Goal: Find specific page/section: Find specific page/section

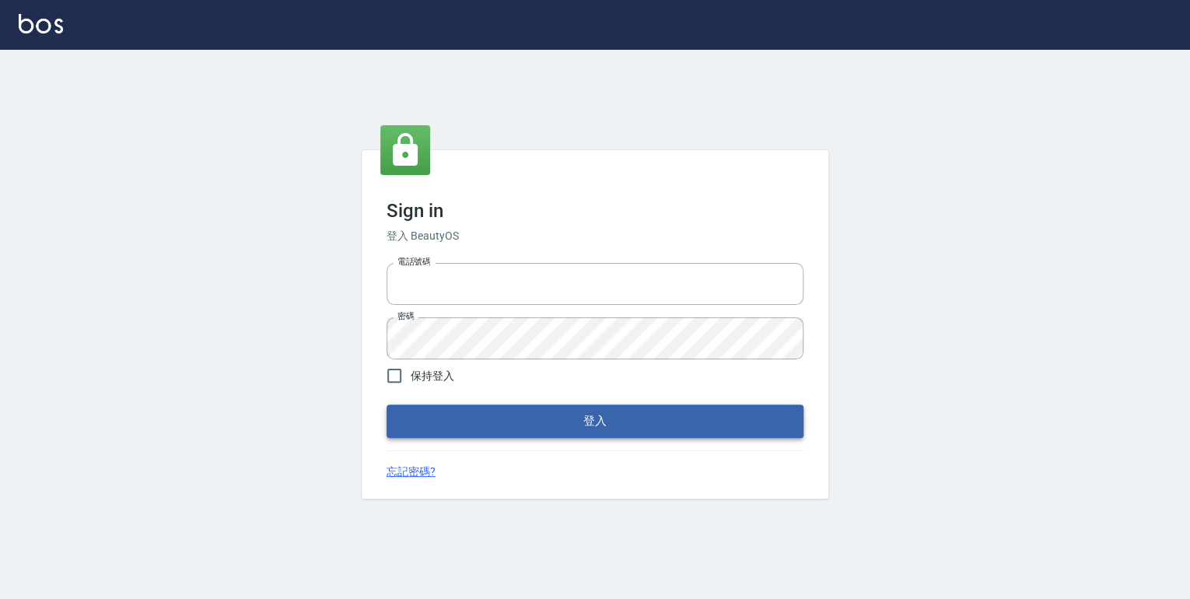
type input "0952331713"
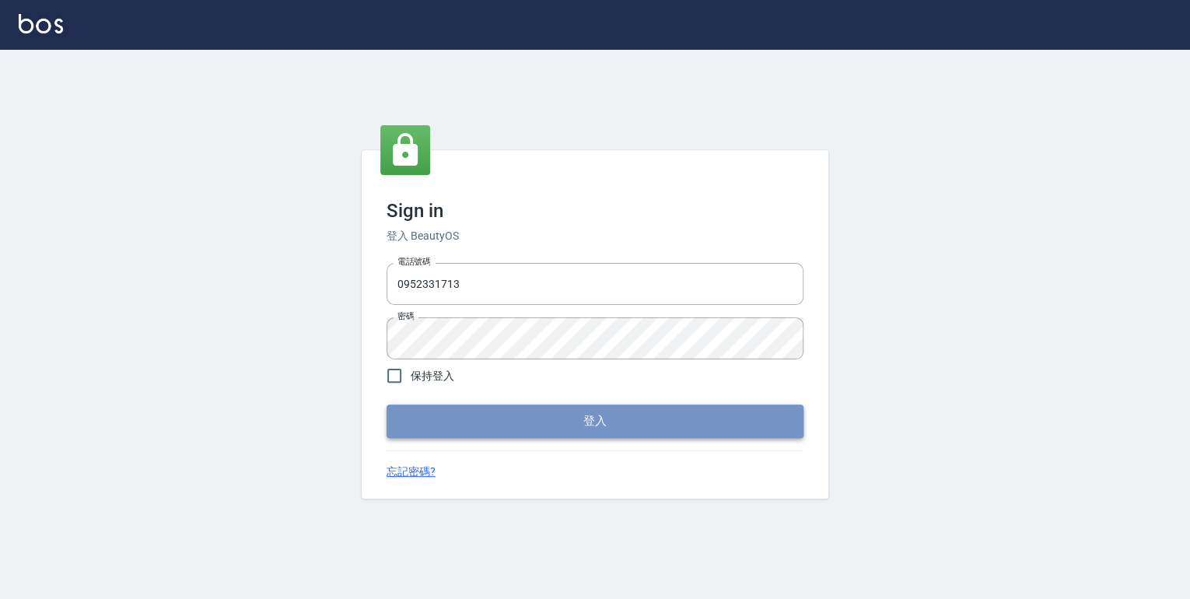
click at [593, 417] on button "登入" at bounding box center [594, 420] width 417 height 33
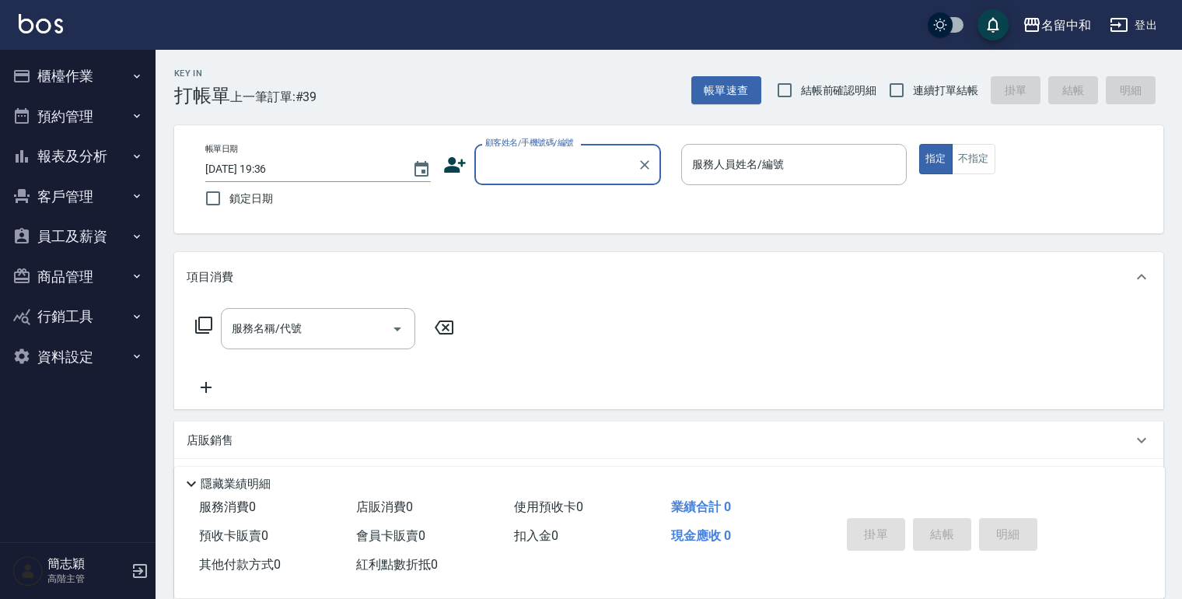
click at [135, 156] on icon "button" at bounding box center [137, 156] width 6 height 4
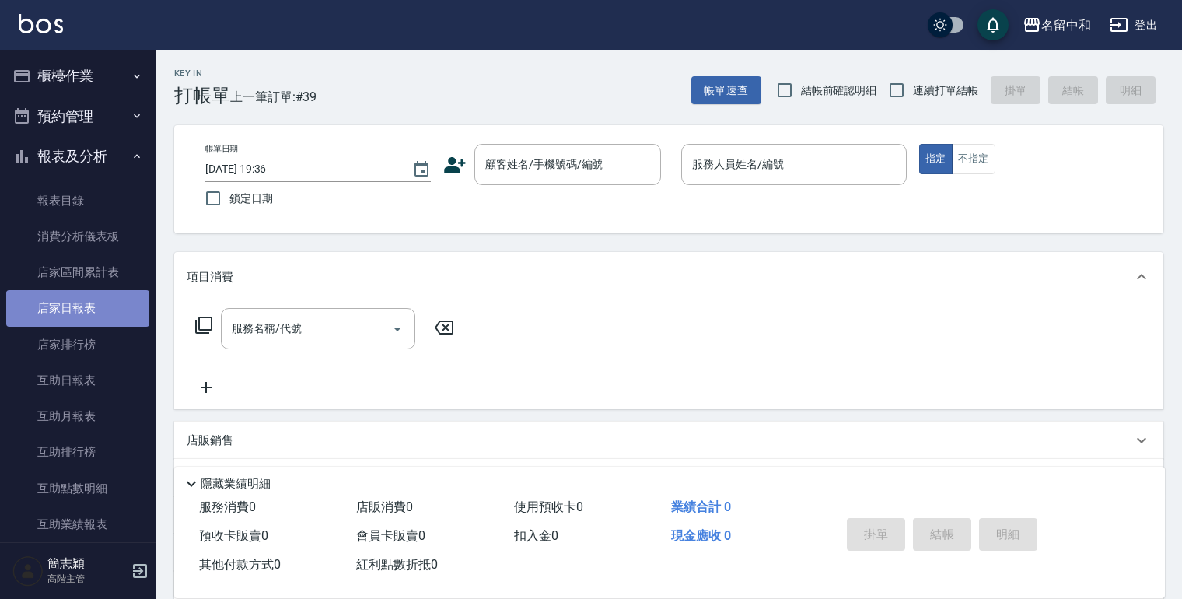
click at [87, 302] on link "店家日報表" at bounding box center [77, 308] width 143 height 36
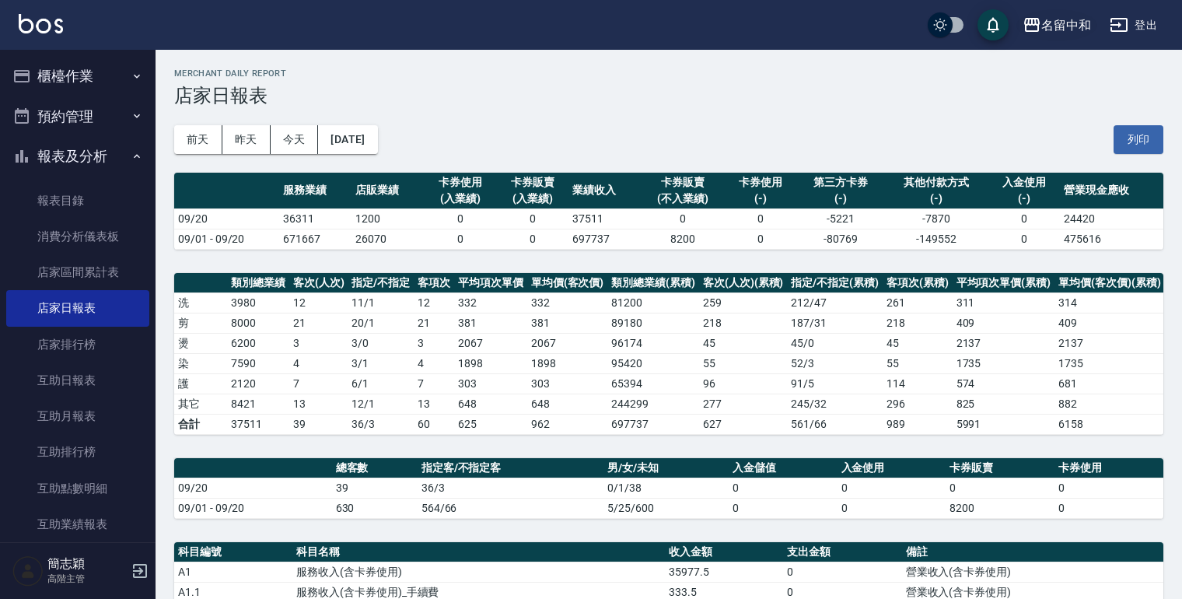
click at [1024, 19] on icon "button" at bounding box center [1031, 25] width 19 height 19
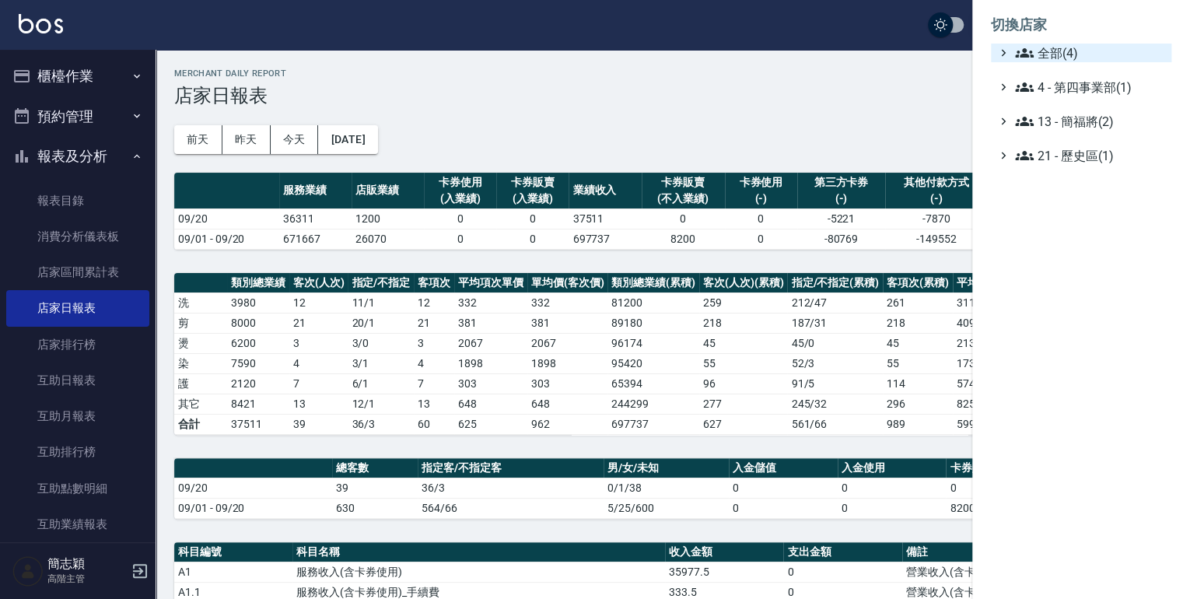
click at [1013, 53] on div "全部(4)" at bounding box center [1088, 53] width 153 height 19
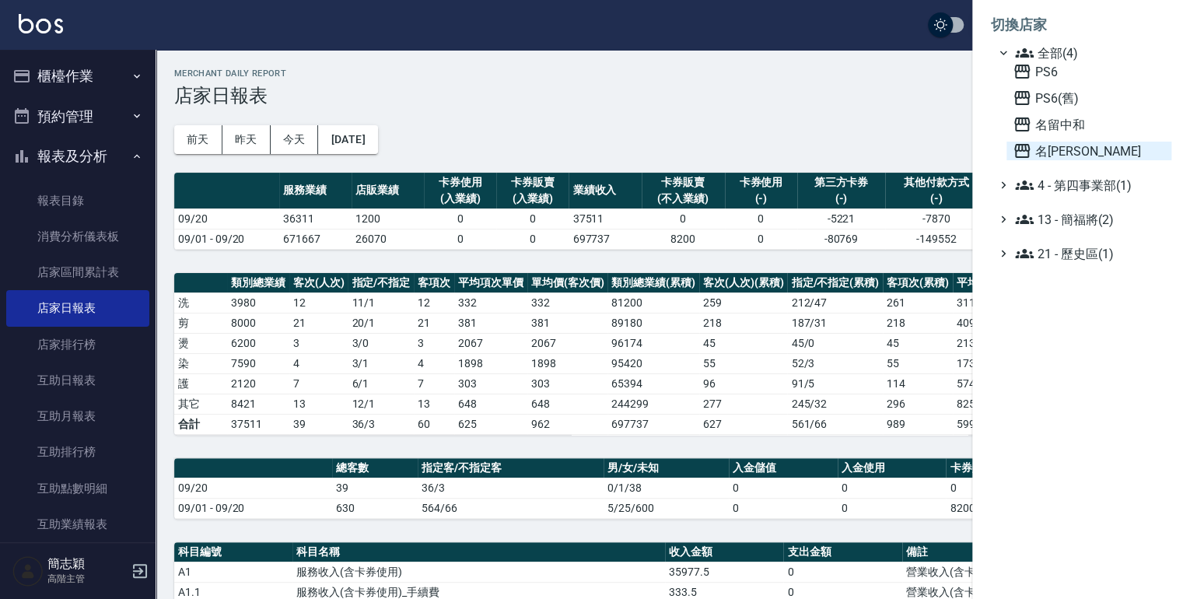
click at [1019, 146] on icon at bounding box center [1021, 151] width 19 height 19
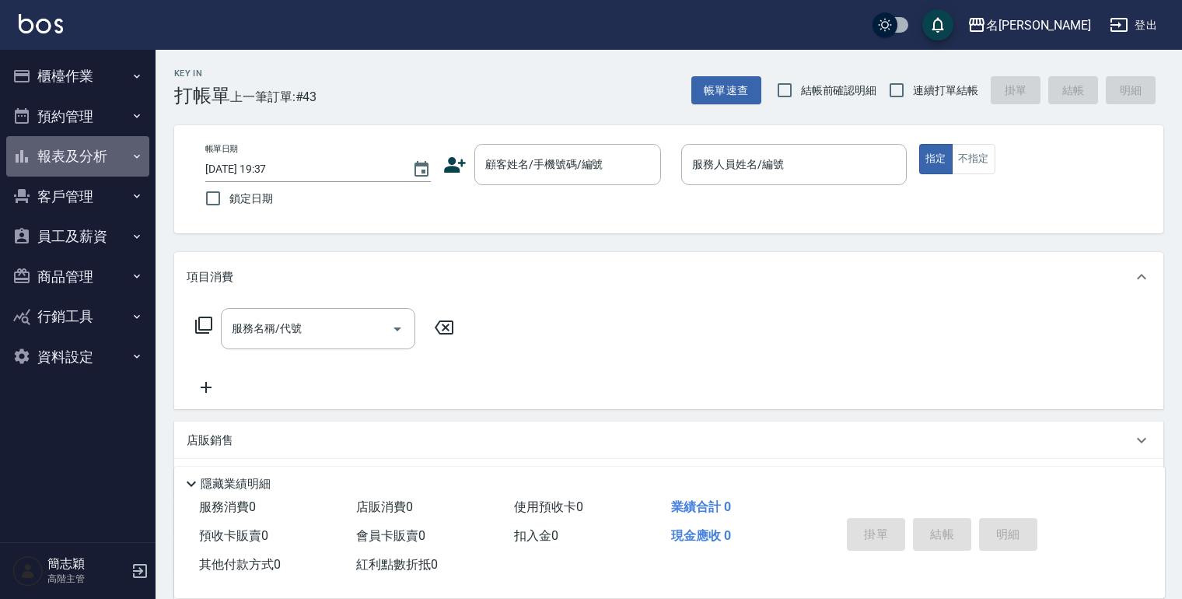
click at [134, 156] on icon "button" at bounding box center [137, 156] width 12 height 12
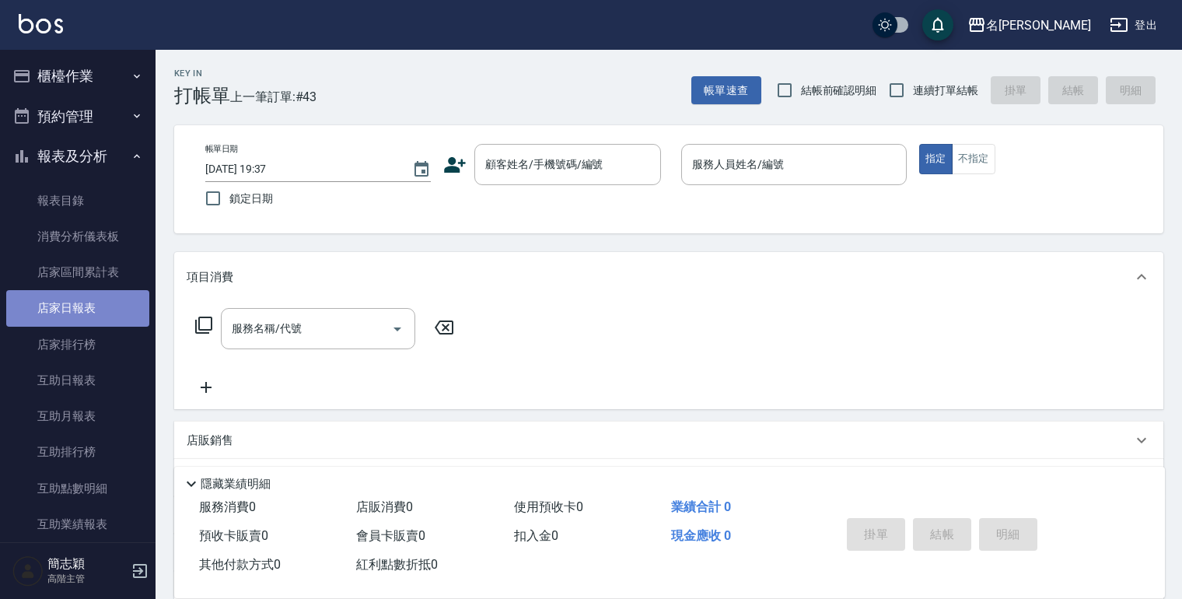
click at [87, 311] on link "店家日報表" at bounding box center [77, 308] width 143 height 36
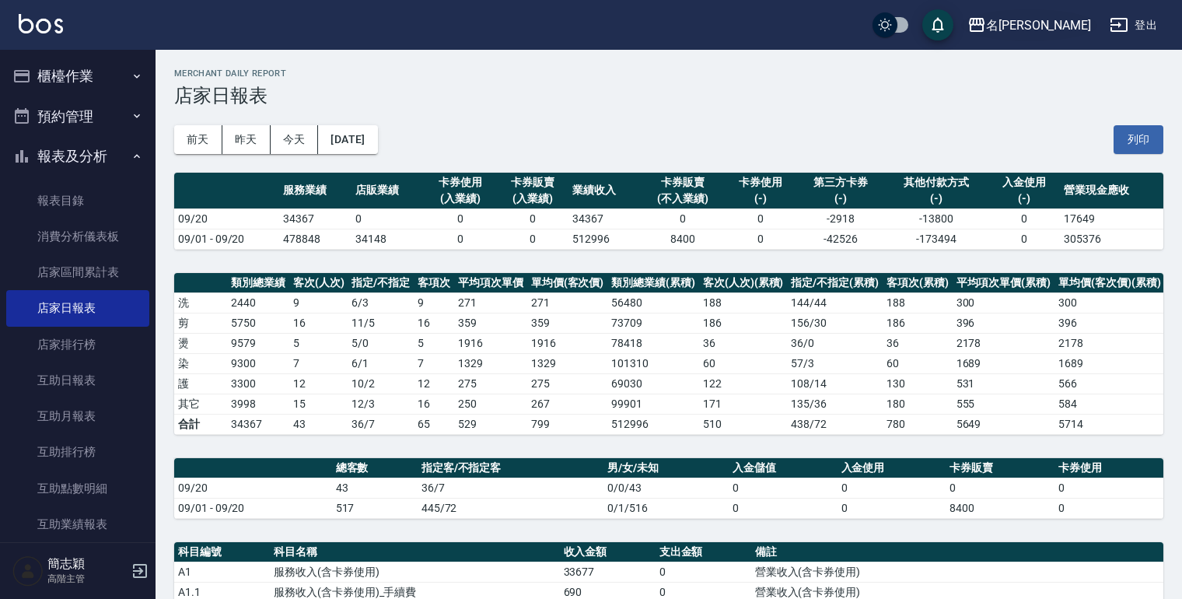
click at [986, 18] on icon "button" at bounding box center [976, 25] width 19 height 19
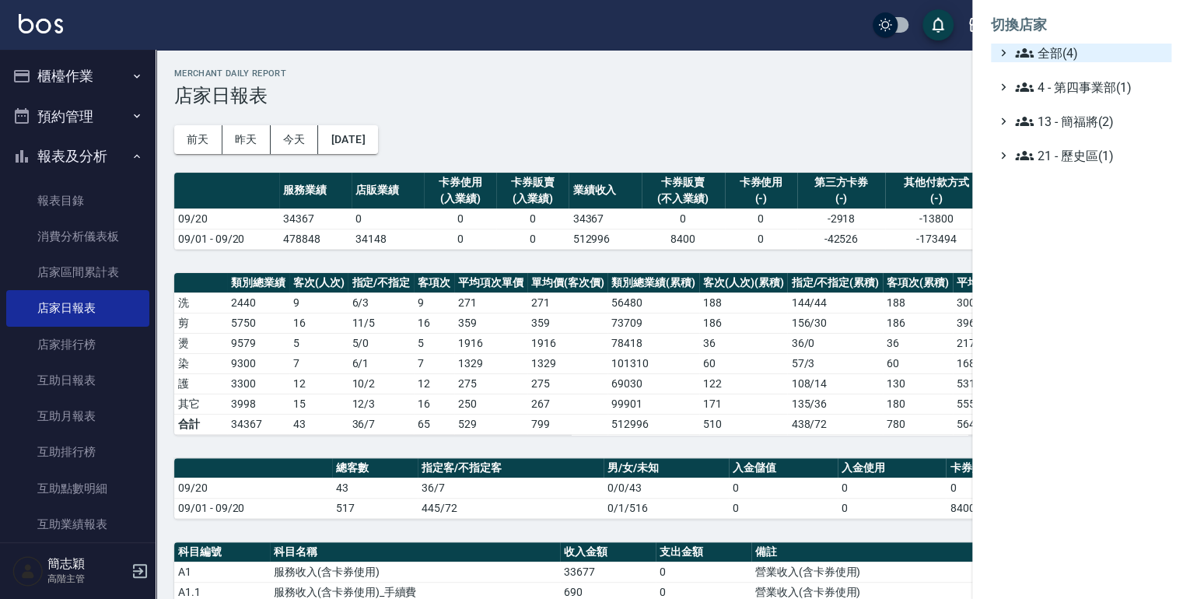
click at [1018, 49] on icon at bounding box center [1024, 53] width 19 height 19
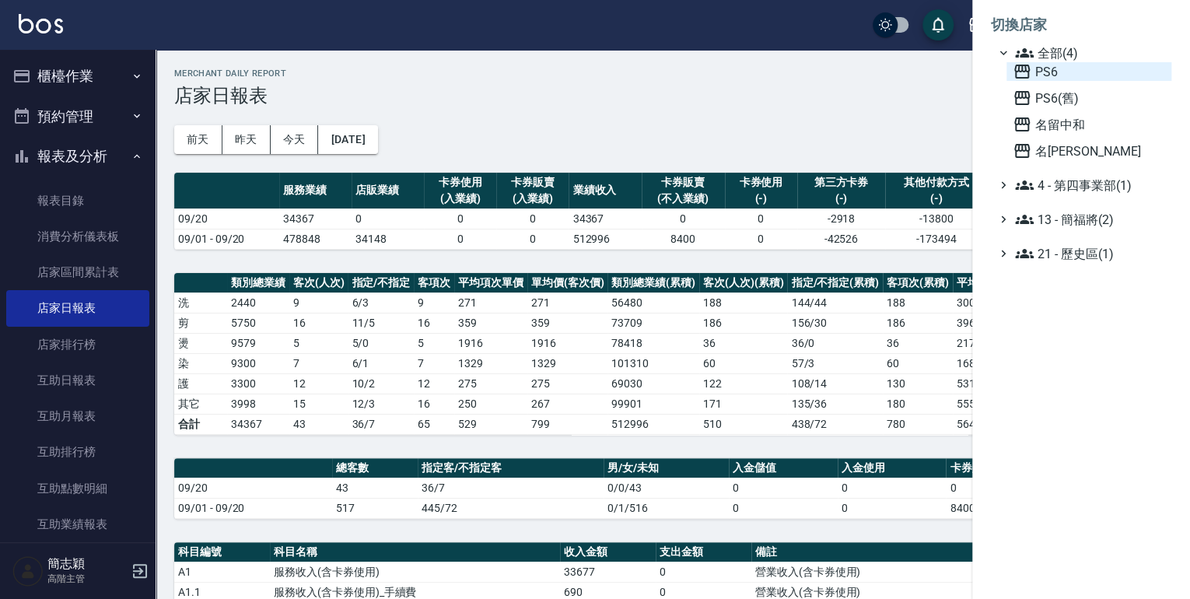
click at [1019, 66] on icon at bounding box center [1022, 72] width 16 height 14
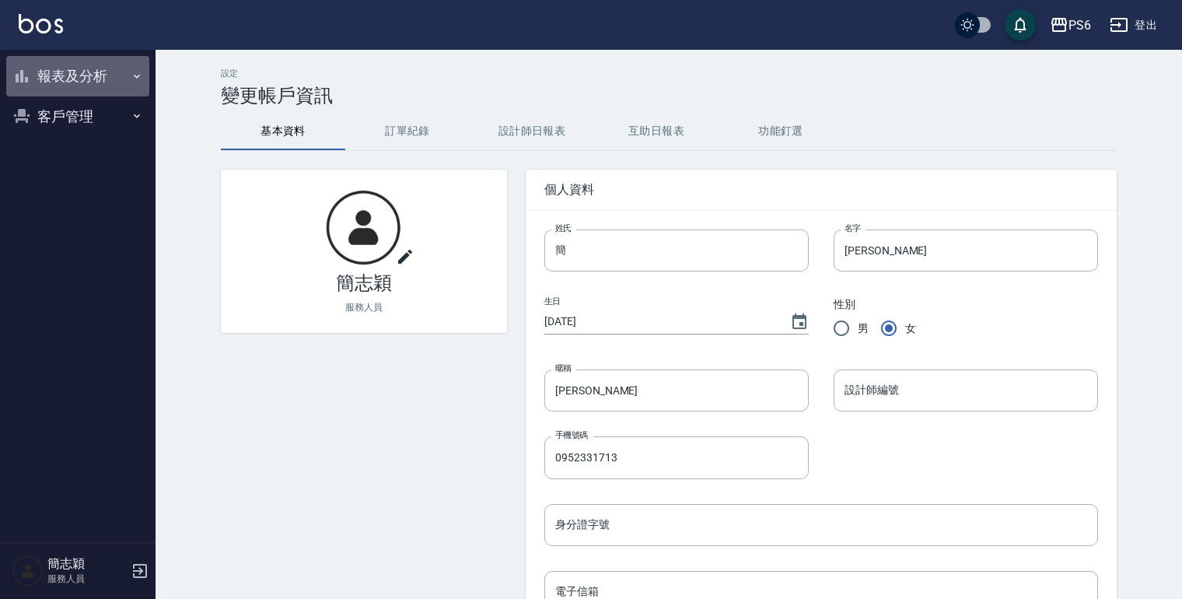
click at [137, 71] on icon "button" at bounding box center [137, 76] width 12 height 12
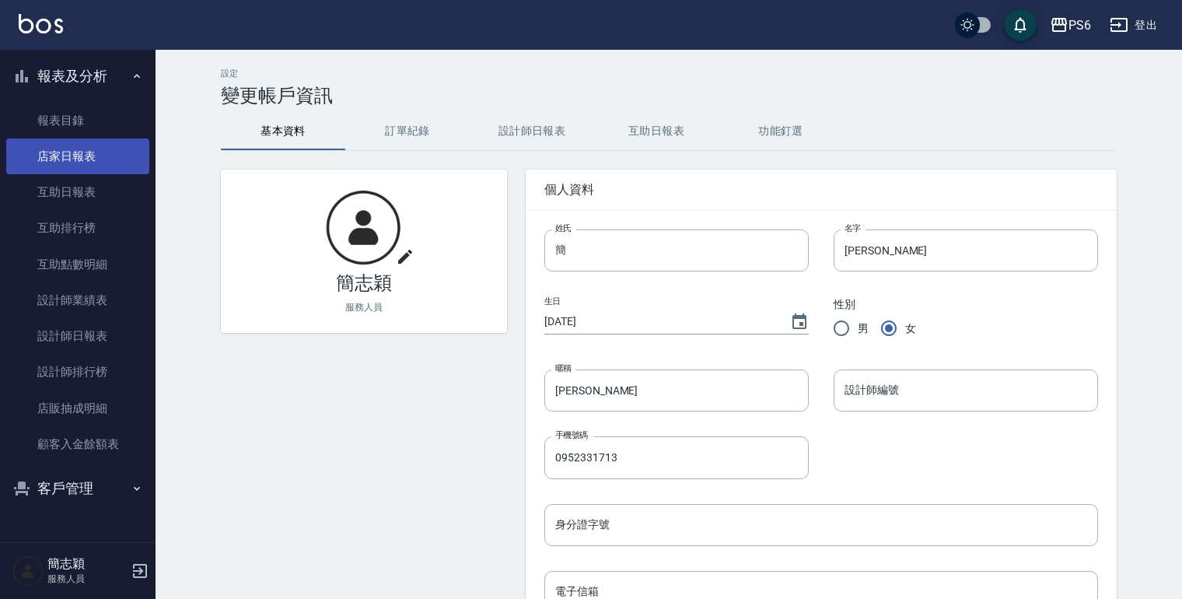
click at [79, 159] on link "店家日報表" at bounding box center [77, 156] width 143 height 36
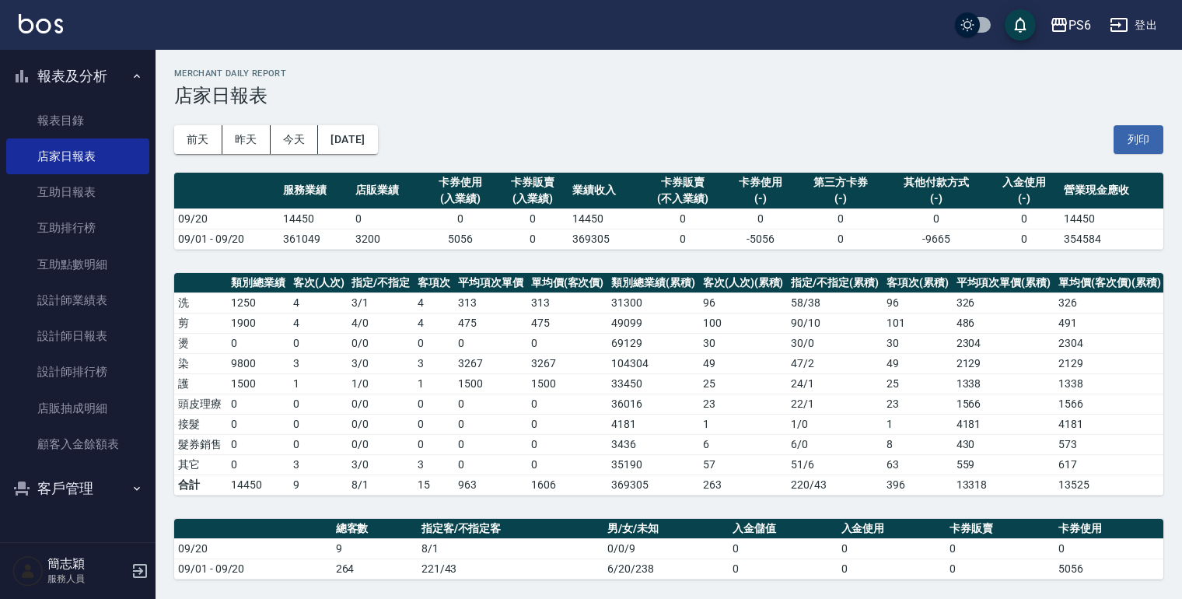
click at [1137, 20] on button "登出" at bounding box center [1133, 25] width 60 height 29
